Goal: Transaction & Acquisition: Purchase product/service

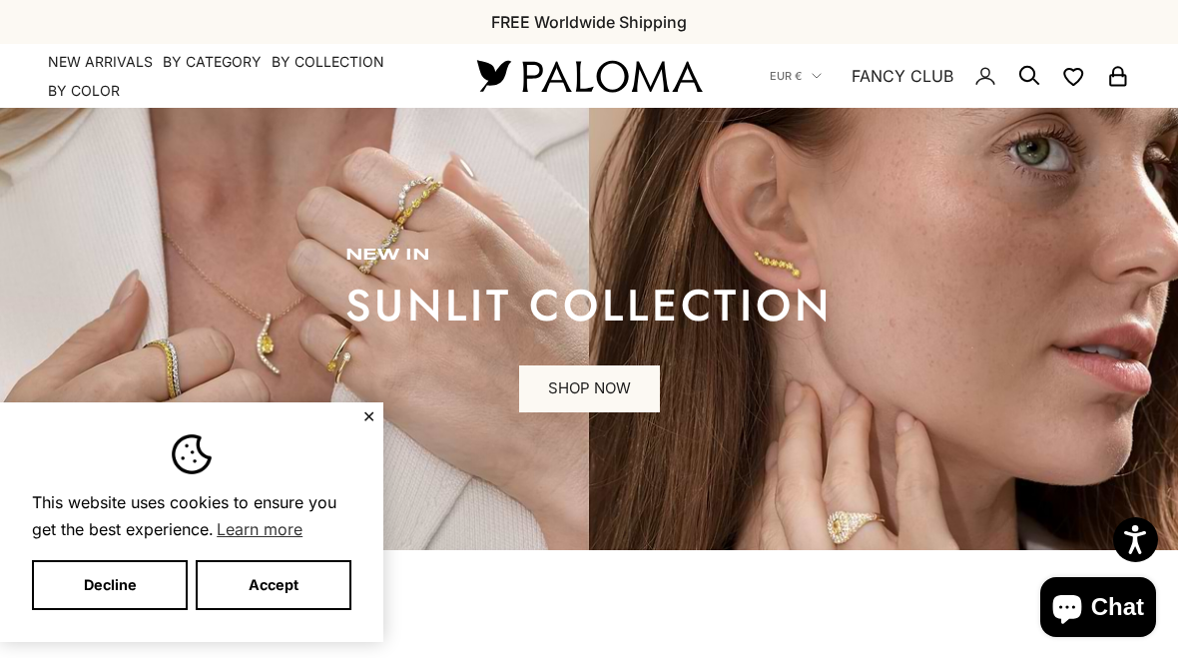
click at [149, 589] on button "Decline" at bounding box center [110, 585] width 156 height 50
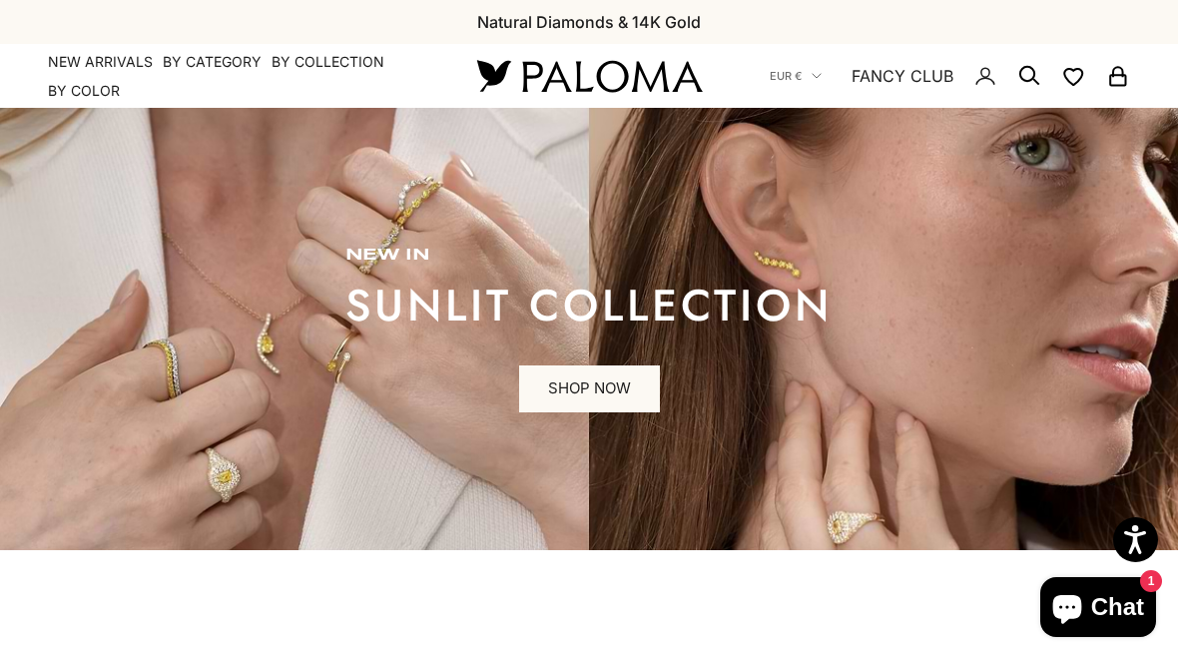
click at [612, 386] on link "SHOP NOW" at bounding box center [589, 389] width 141 height 48
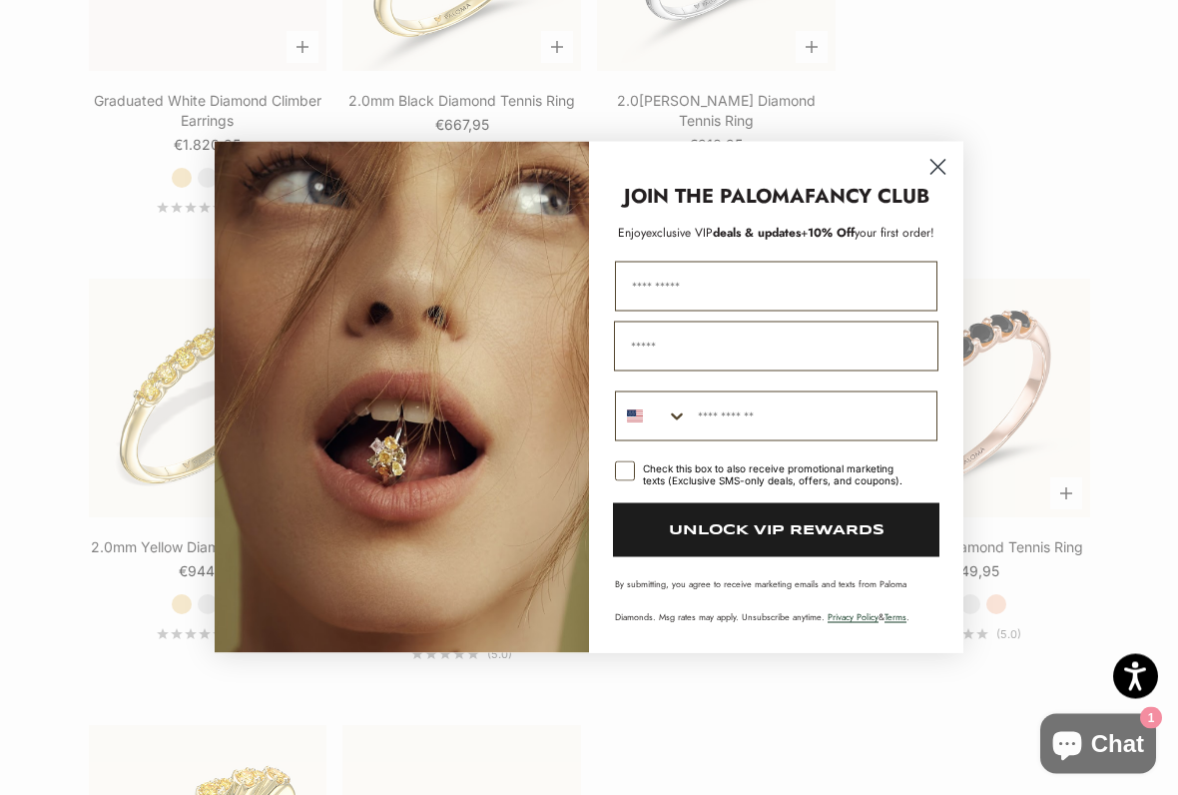
scroll to position [2570, 0]
click at [938, 167] on circle "Close dialog" at bounding box center [938, 167] width 33 height 33
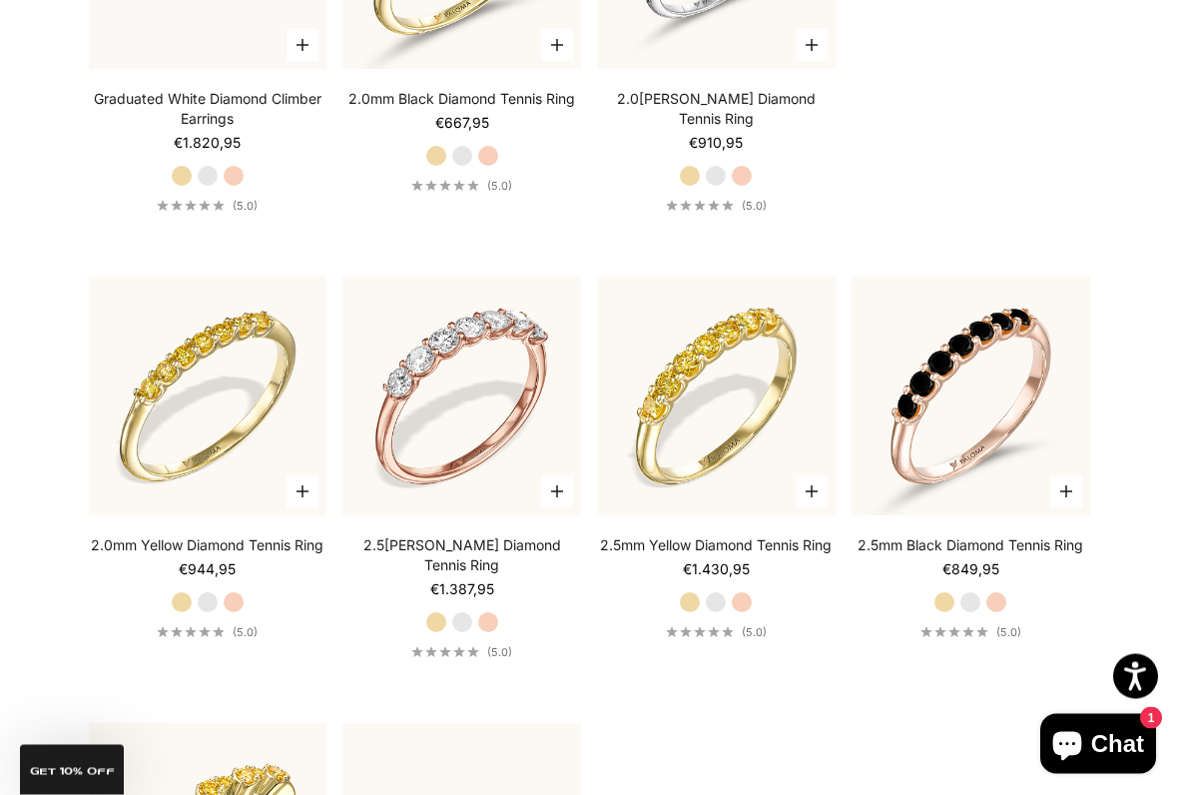
scroll to position [2571, 0]
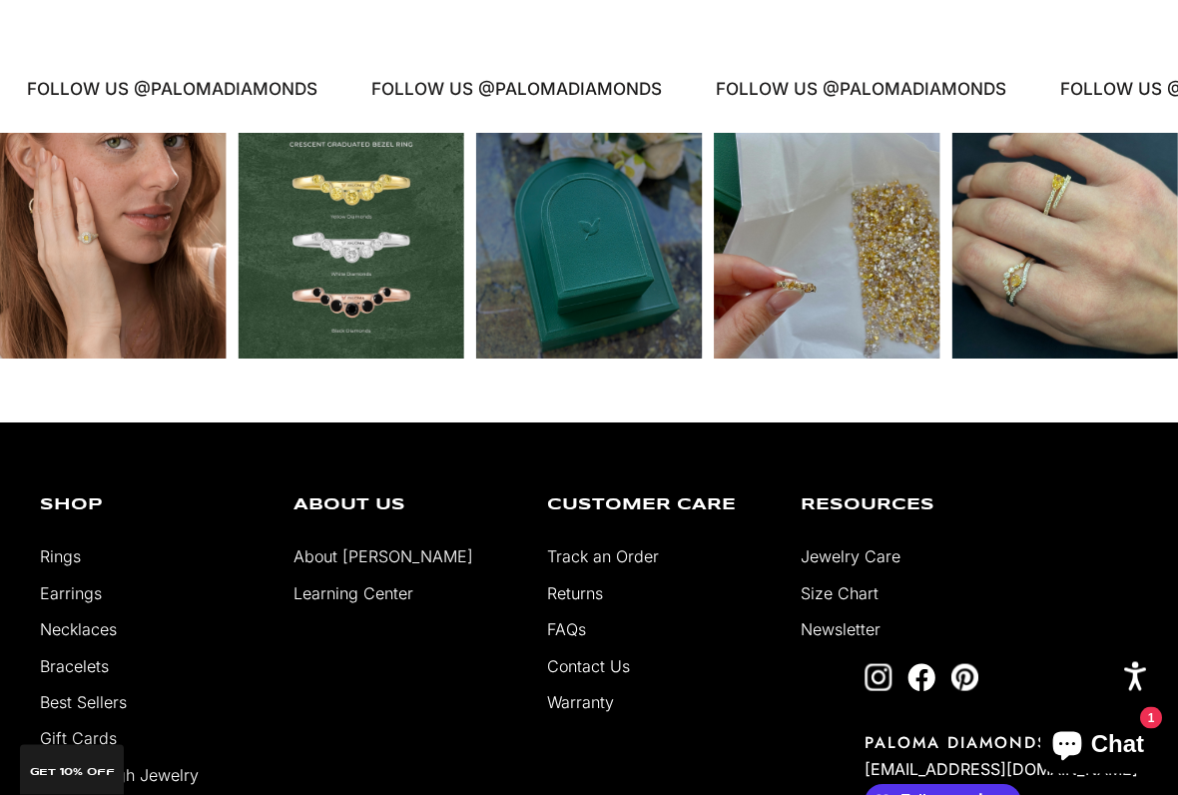
scroll to position [3793, 0]
click at [94, 583] on link "Earrings" at bounding box center [71, 593] width 62 height 20
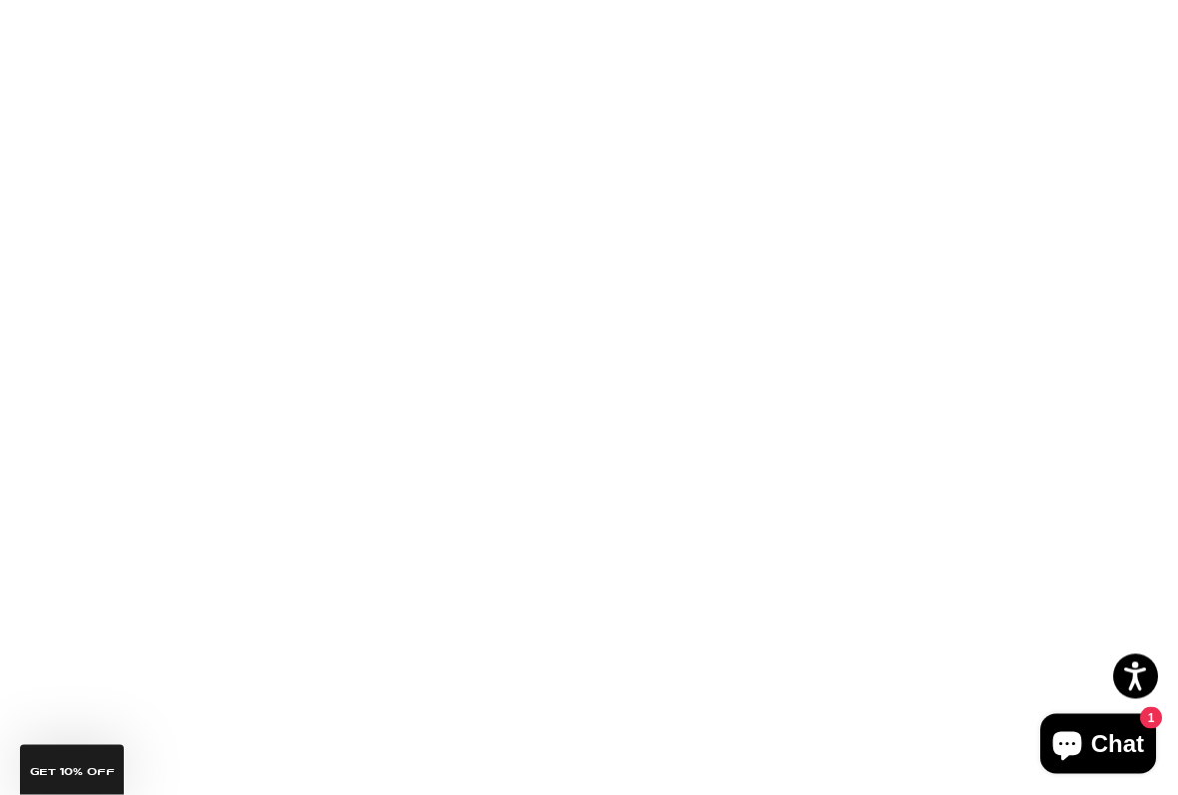
scroll to position [781, 0]
click at [217, 647] on label "White Gold" at bounding box center [208, 648] width 22 height 22
click at [255, 652] on div "Classic Yellow Diamond Trio Stud Earrings Sale price Starting at €433,95 Yellow…" at bounding box center [208, 623] width 239 height 124
click at [241, 639] on label "Rose Gold" at bounding box center [234, 648] width 22 height 22
click at [214, 646] on label "White Gold" at bounding box center [208, 648] width 22 height 22
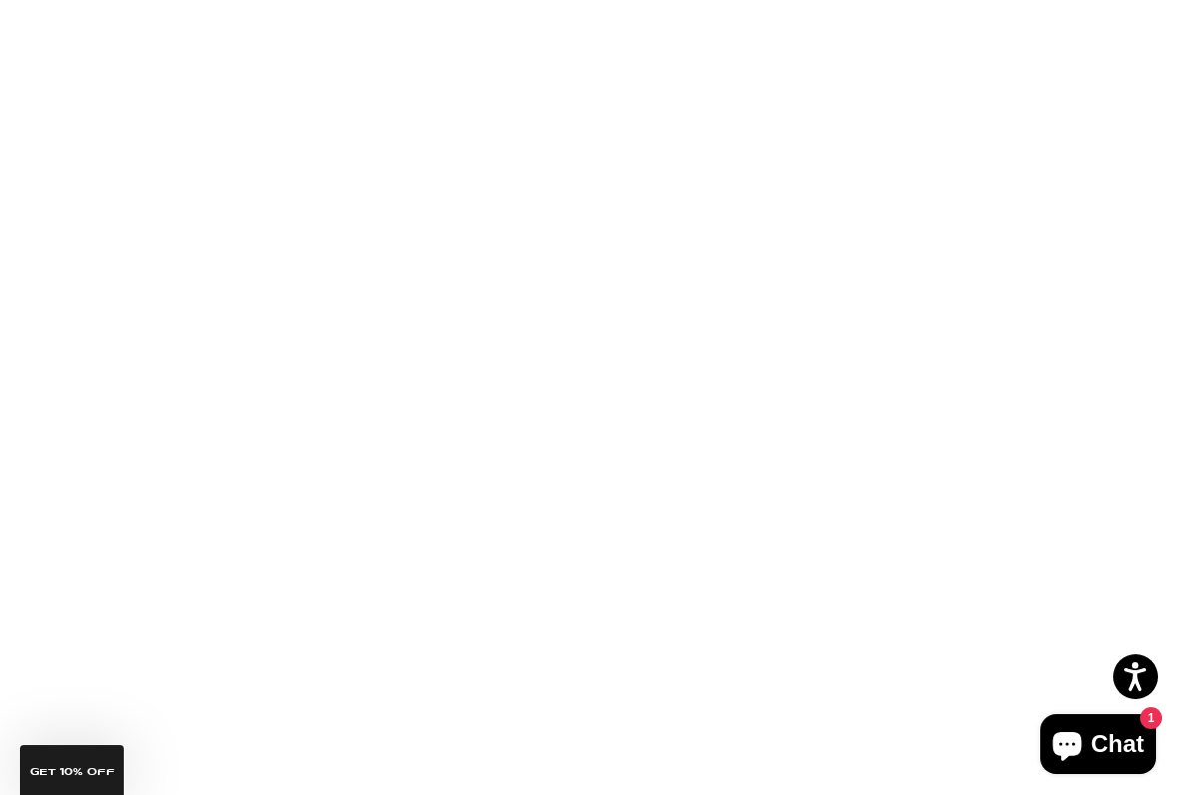
click at [190, 646] on label "Yellow Gold" at bounding box center [182, 648] width 22 height 22
click at [761, 498] on img at bounding box center [716, 388] width 263 height 263
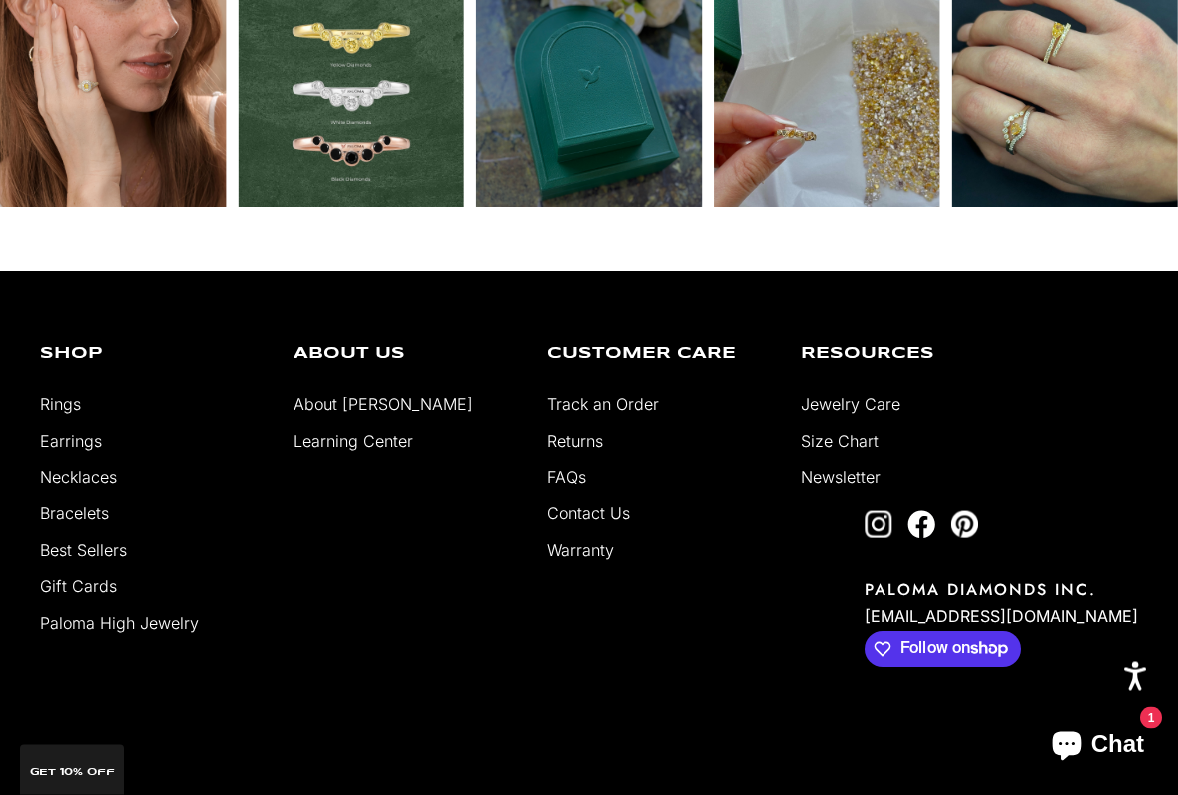
scroll to position [4357, 0]
click at [95, 523] on link "Bracelets" at bounding box center [74, 513] width 69 height 20
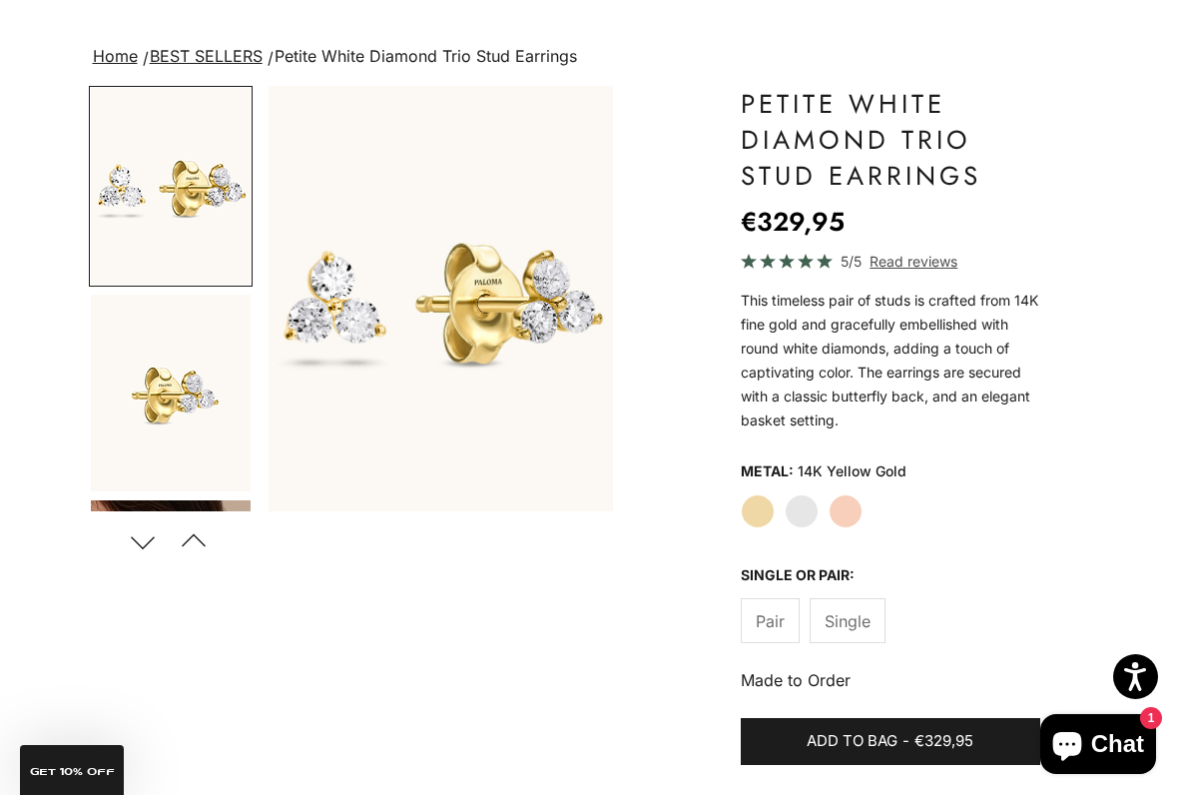
scroll to position [115, 0]
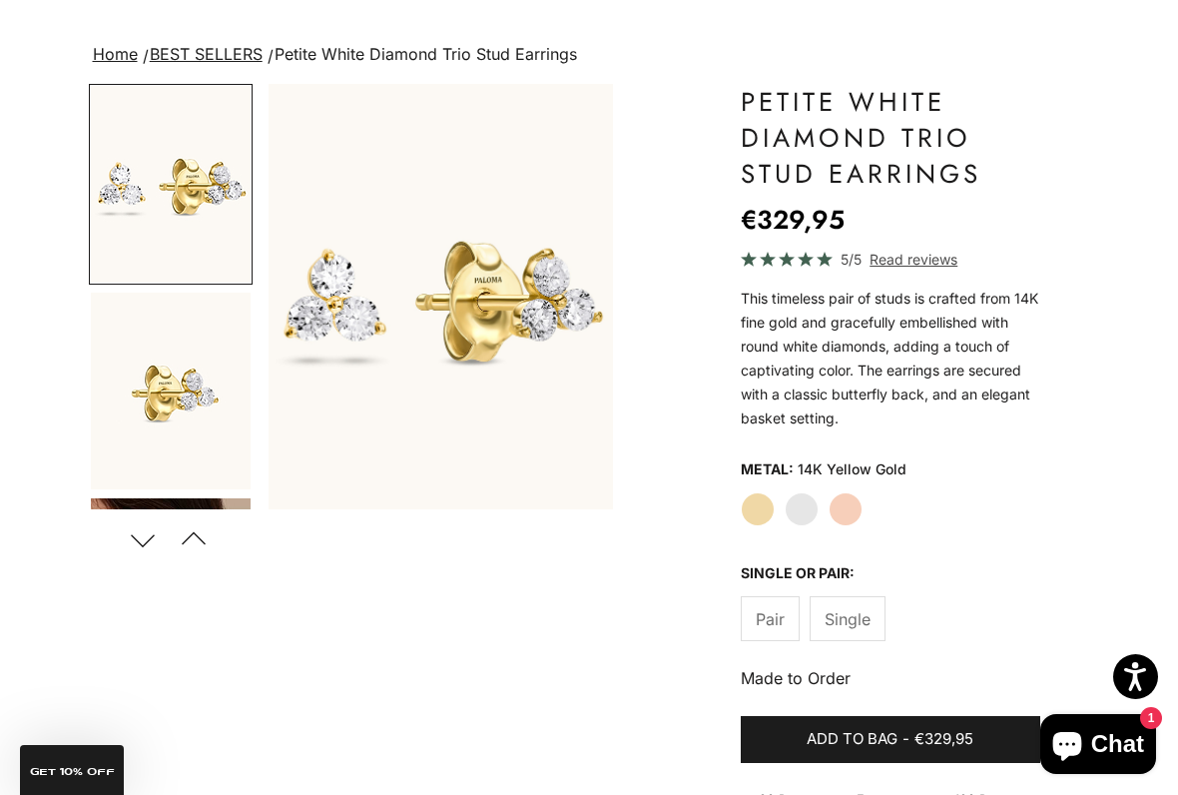
click at [162, 539] on button "Next" at bounding box center [143, 539] width 45 height 46
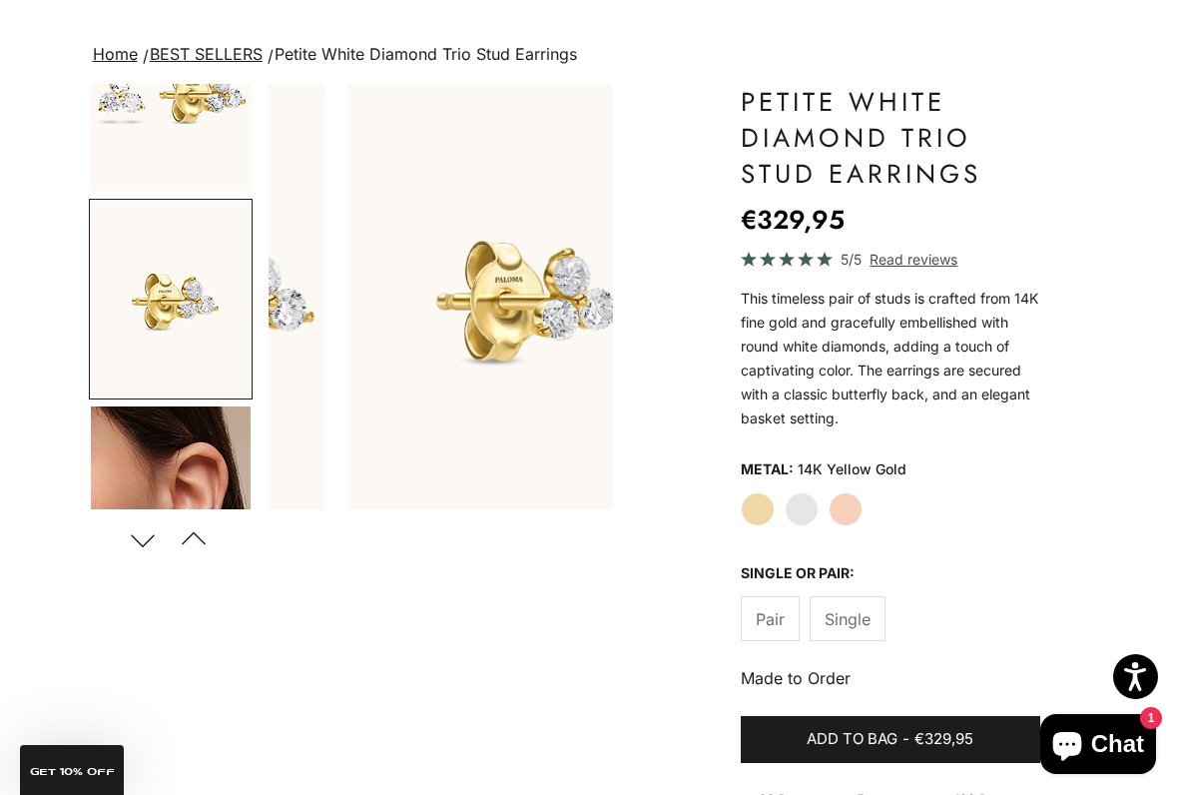
scroll to position [0, 368]
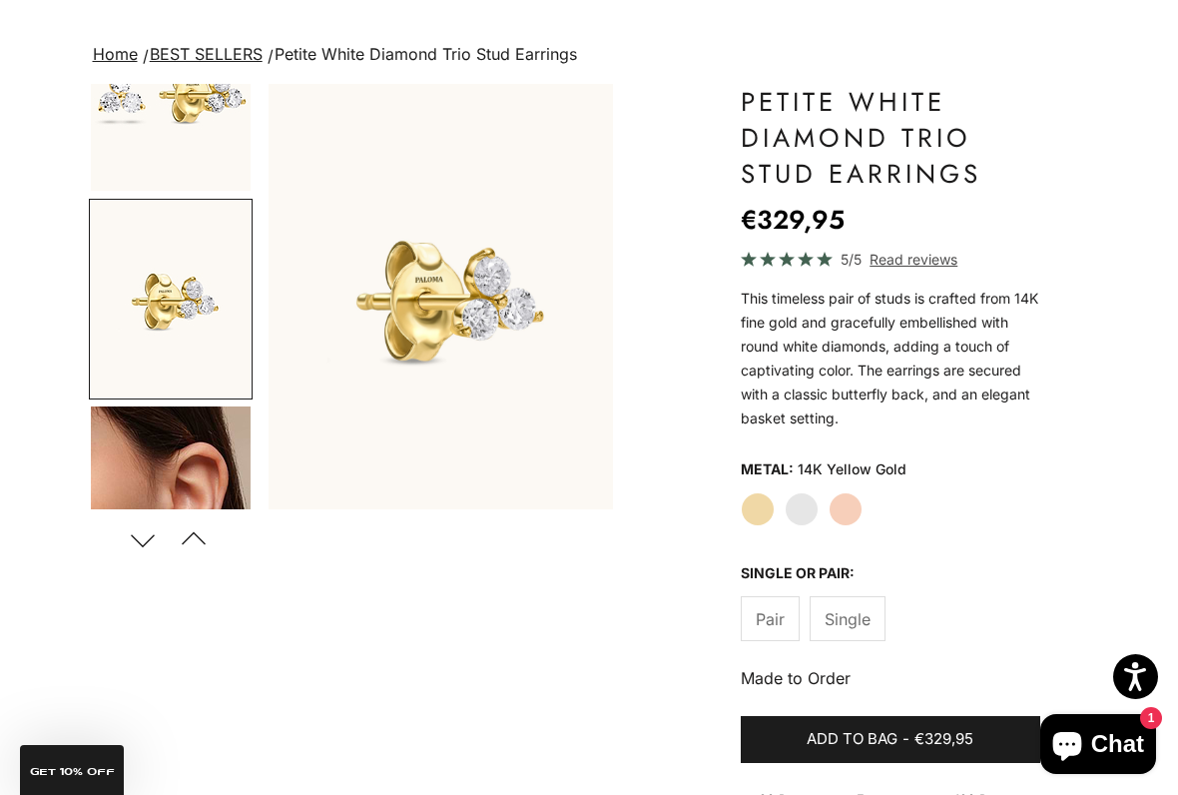
click at [147, 555] on button "Next" at bounding box center [143, 539] width 45 height 46
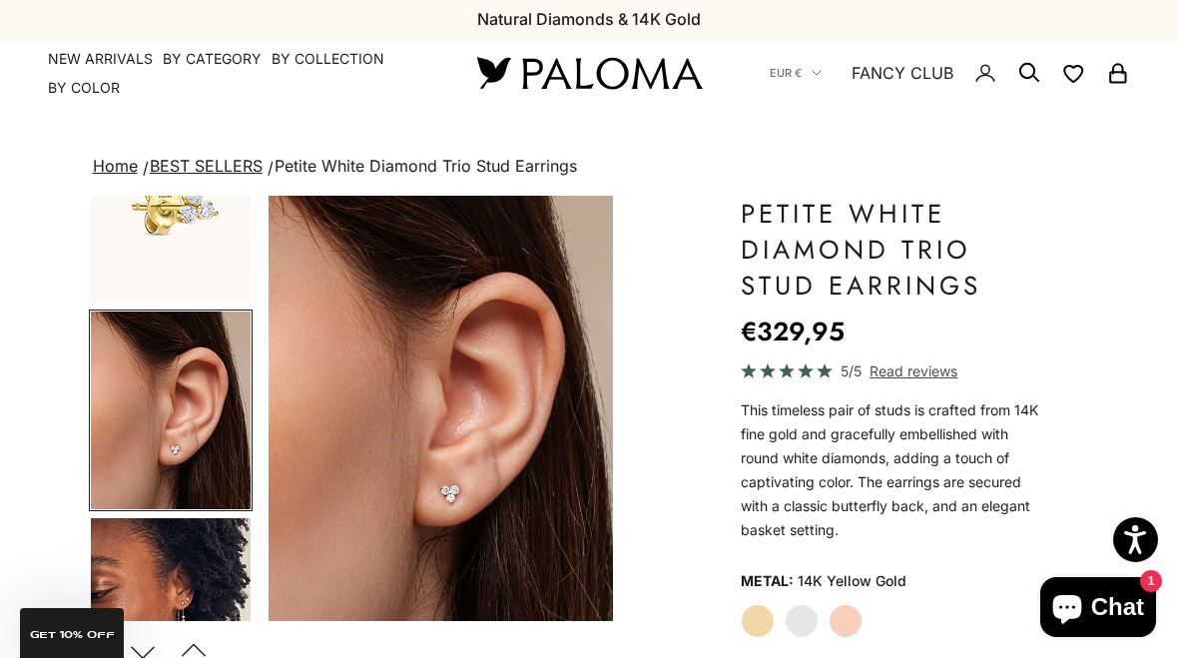
scroll to position [0, 0]
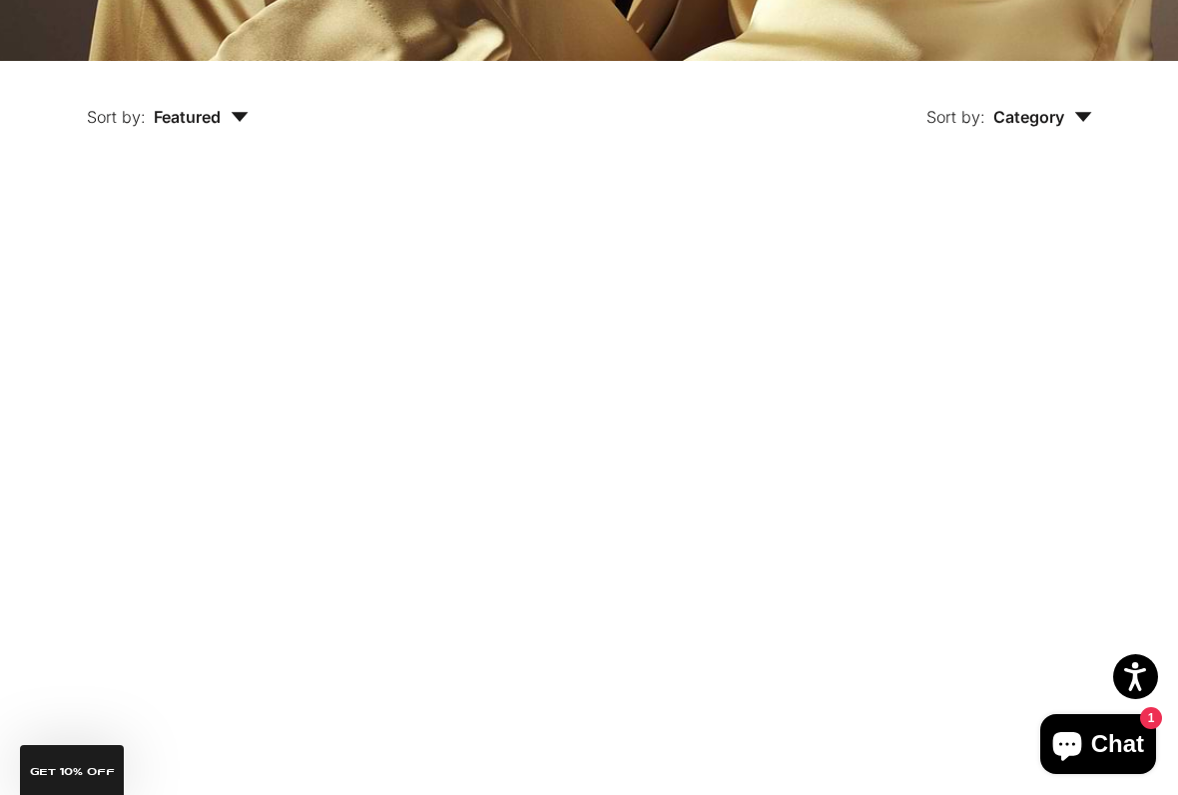
scroll to position [446, 0]
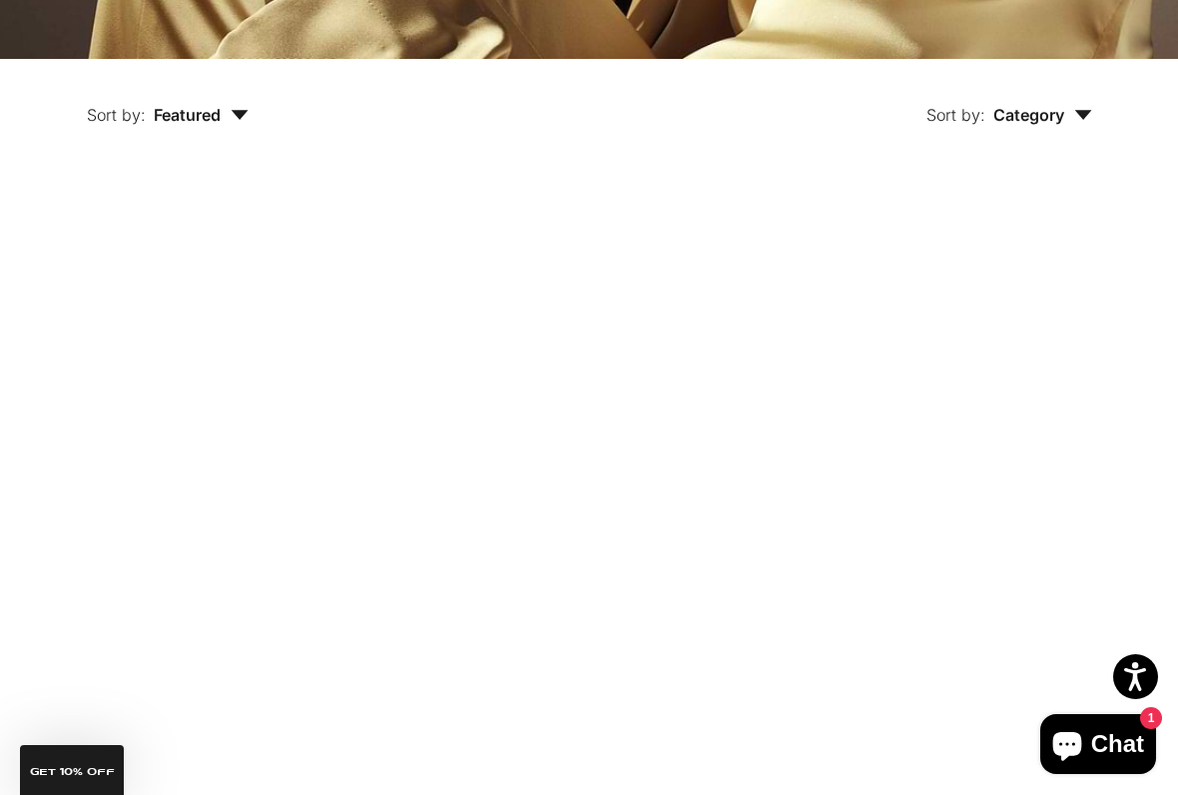
click at [276, 332] on video "#YellowGold\a#RoseGold\a#WhiteGold" at bounding box center [208, 310] width 263 height 263
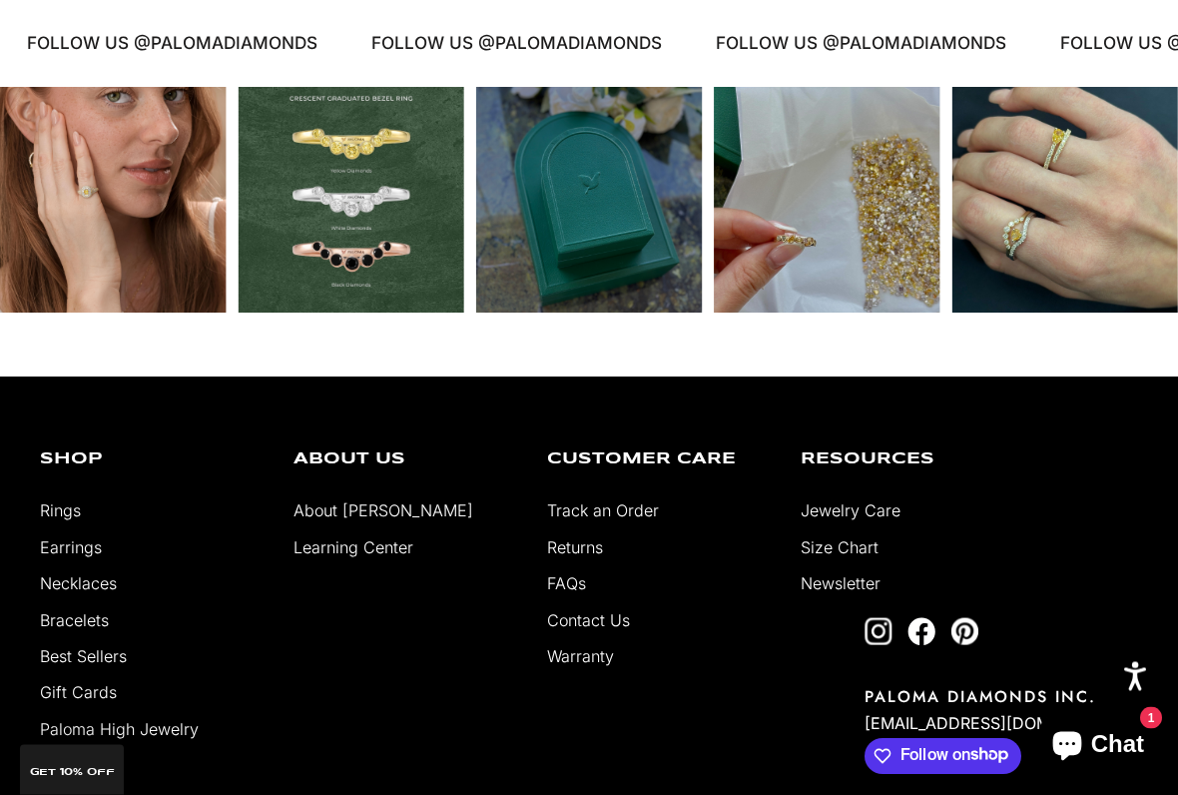
scroll to position [2000, 0]
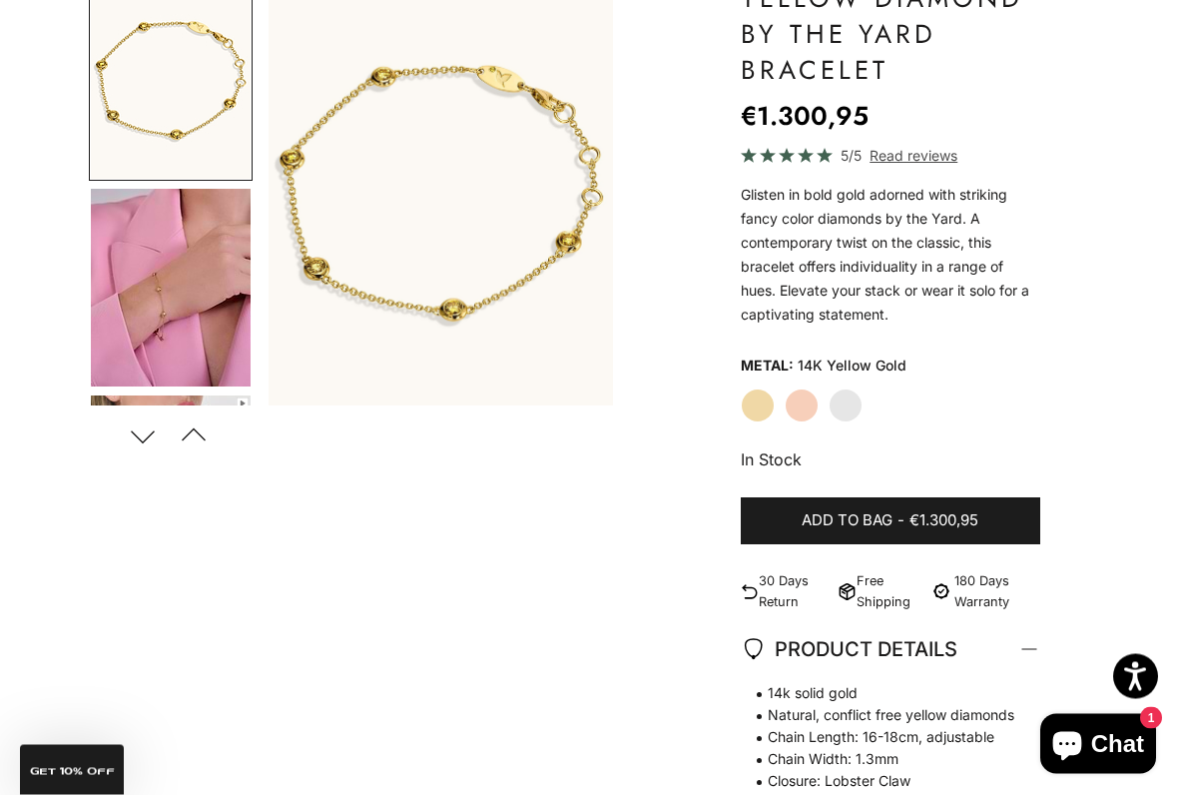
scroll to position [219, 0]
click at [145, 428] on button "Next" at bounding box center [143, 435] width 45 height 46
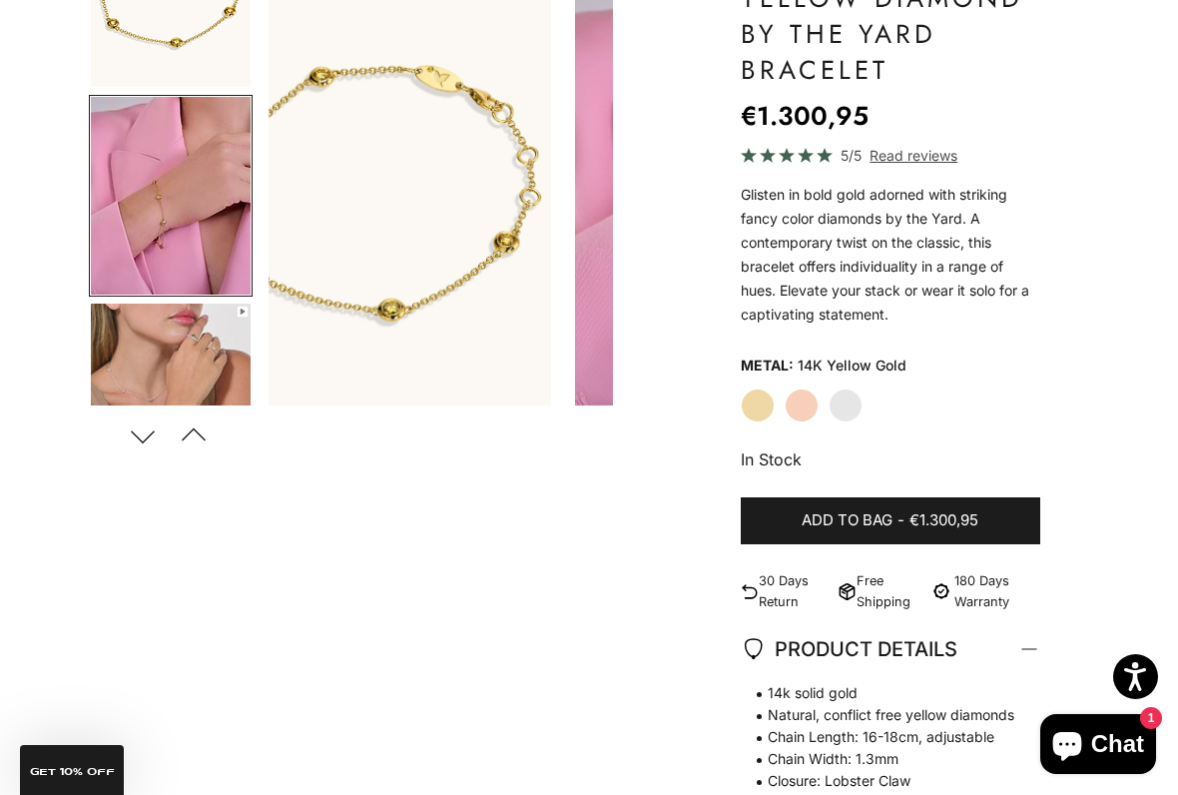
scroll to position [0, 368]
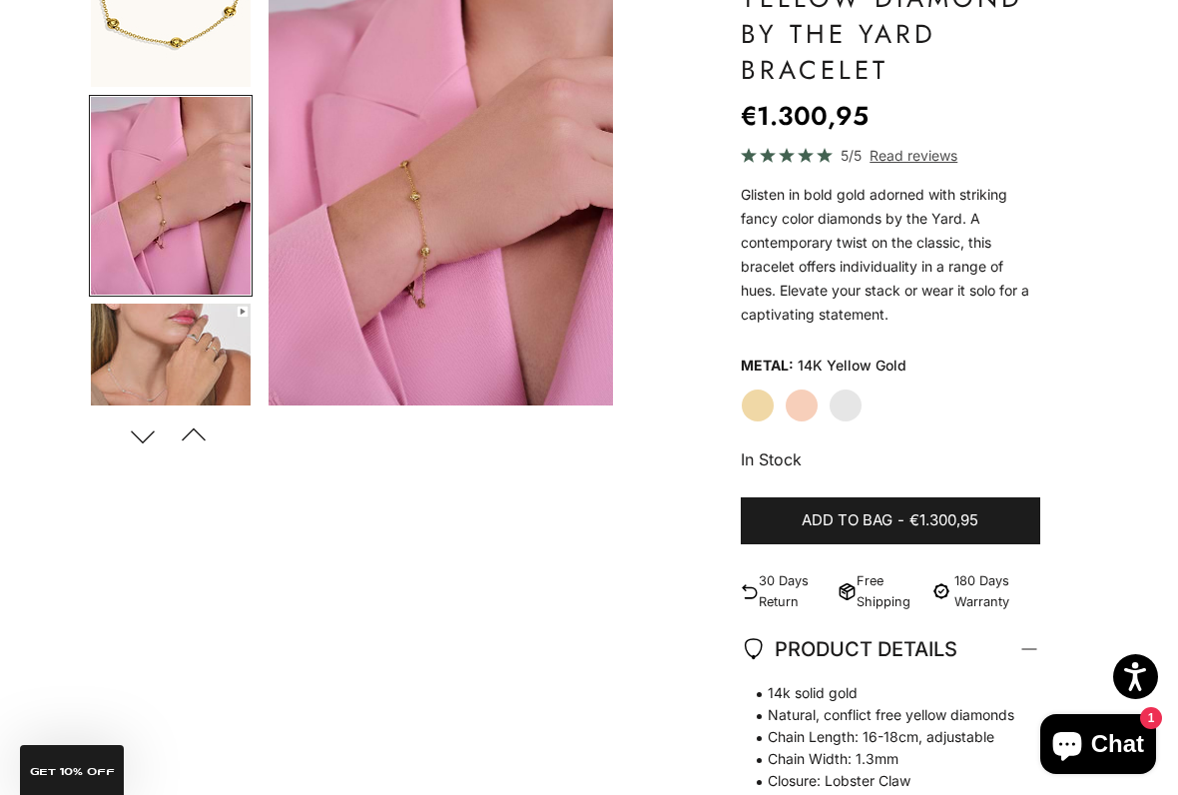
click at [130, 545] on div "Zoom picture Save Next Previous Go to item 1 Go to item 2" at bounding box center [589, 586] width 1001 height 1212
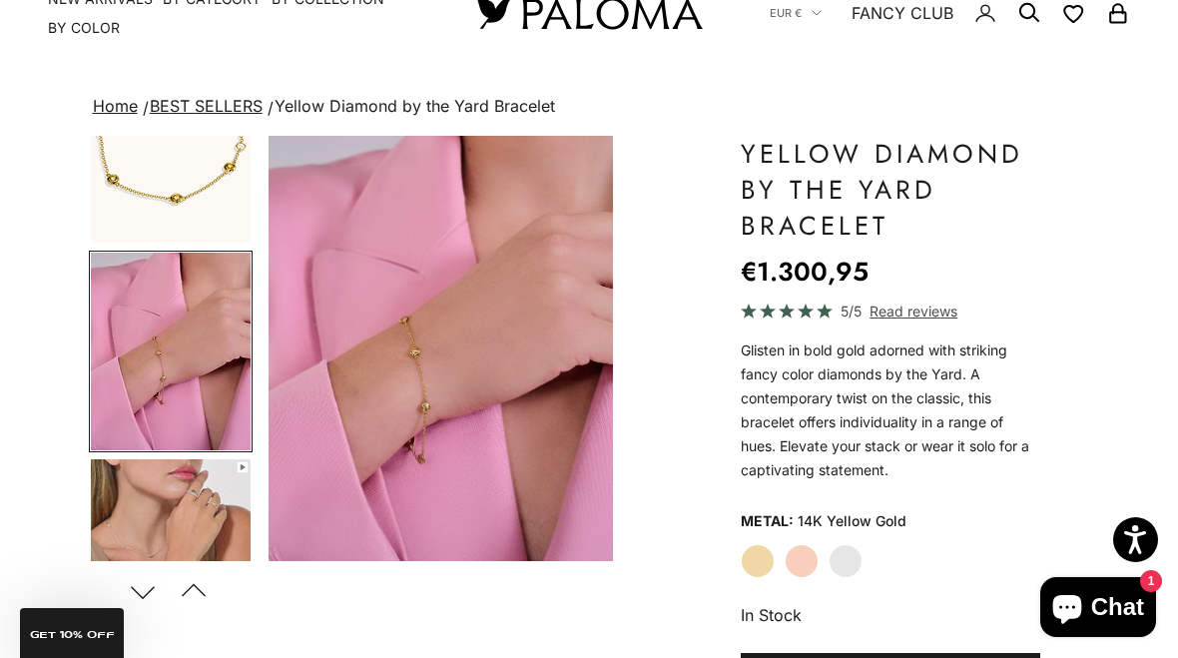
scroll to position [0, 0]
